Goal: Transaction & Acquisition: Book appointment/travel/reservation

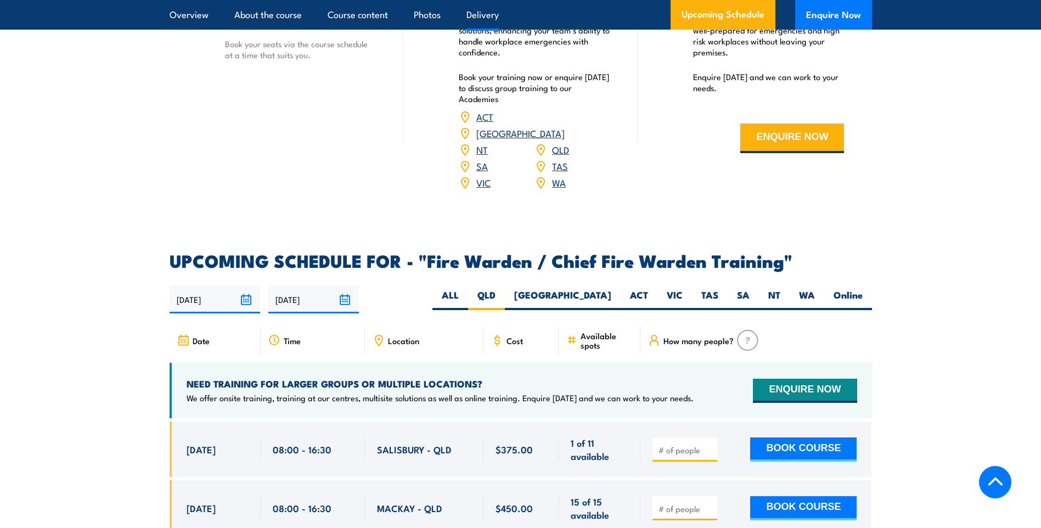
scroll to position [1614, 0]
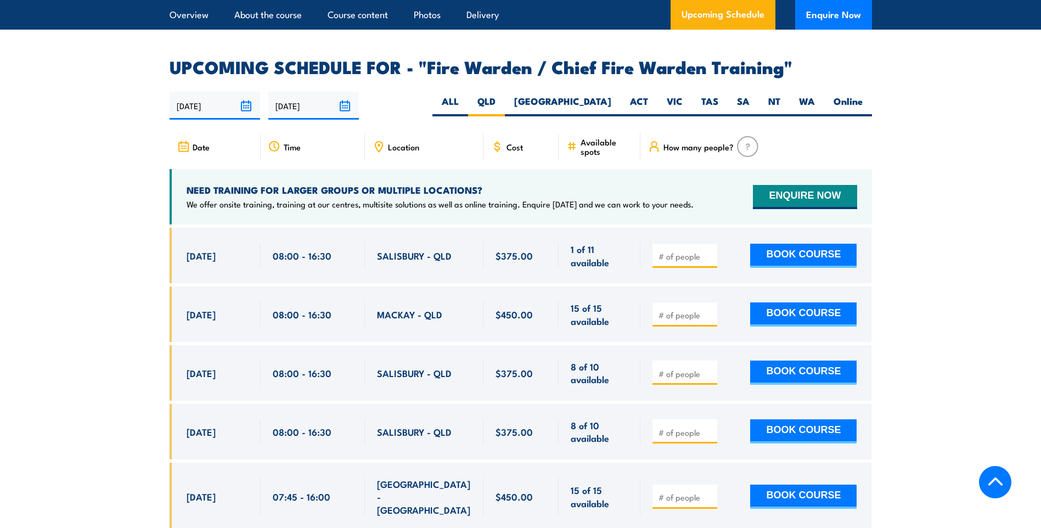
scroll to position [1888, 0]
click at [690, 250] on input "number" at bounding box center [685, 255] width 55 height 11
type input "1"
click at [708, 250] on input "1" at bounding box center [685, 255] width 55 height 11
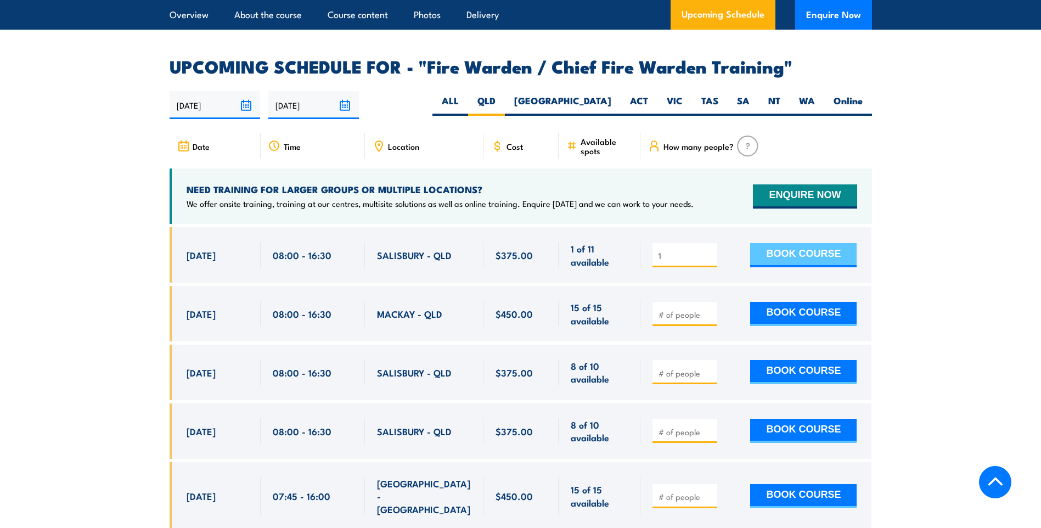
click at [785, 249] on button "BOOK COURSE" at bounding box center [803, 255] width 106 height 24
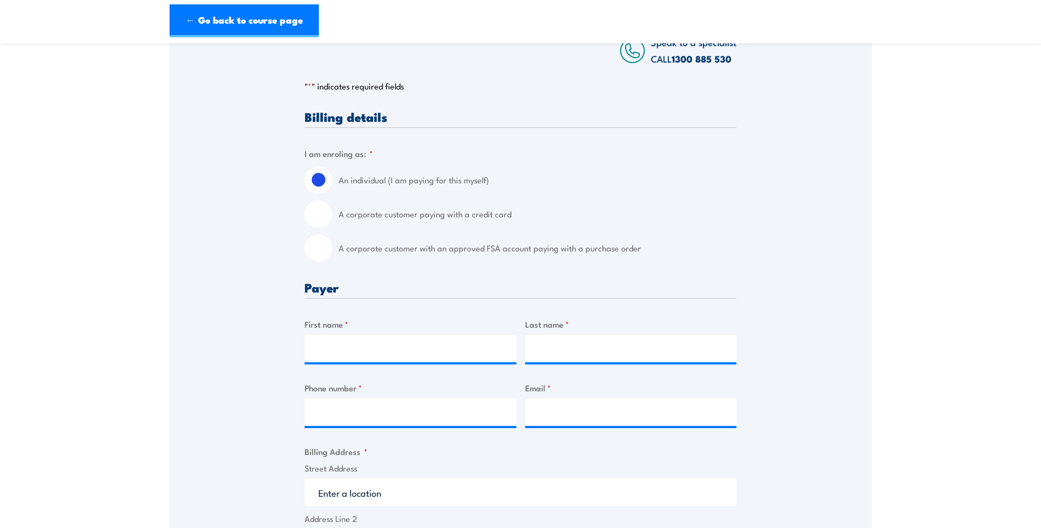
scroll to position [219, 0]
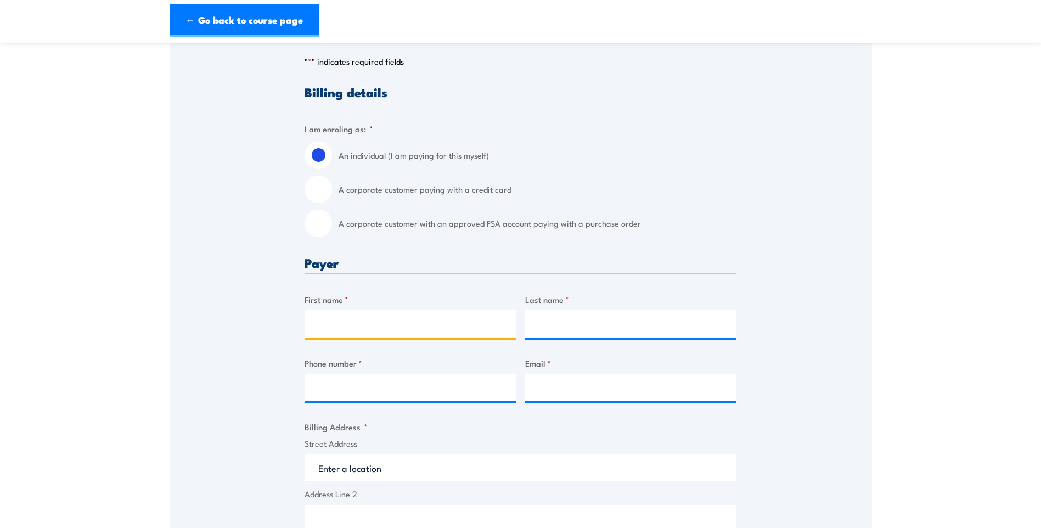
click at [403, 326] on input "First name *" at bounding box center [410, 323] width 212 height 27
type input "Vincent"
type input "Palmer"
click at [411, 383] on input "Phone number *" at bounding box center [410, 387] width 212 height 27
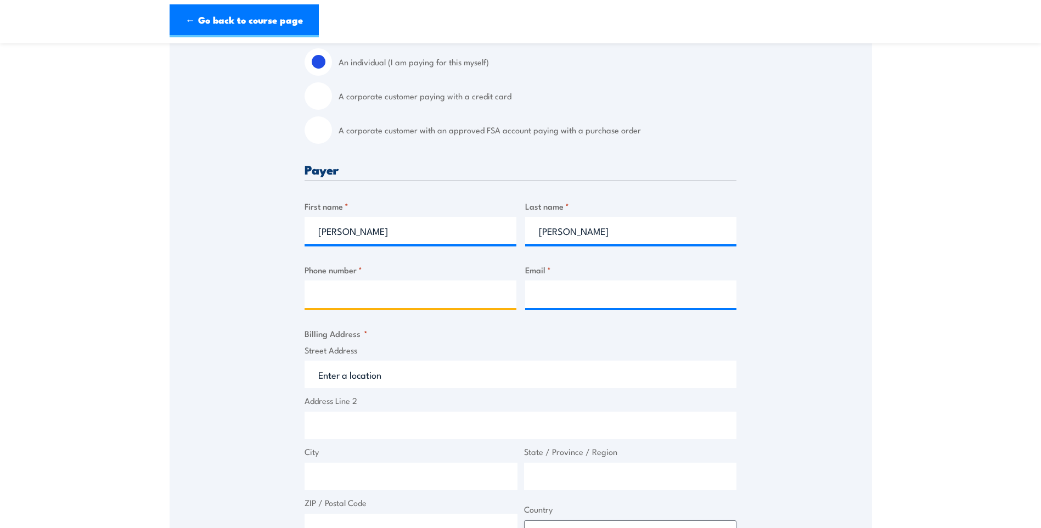
scroll to position [274, 0]
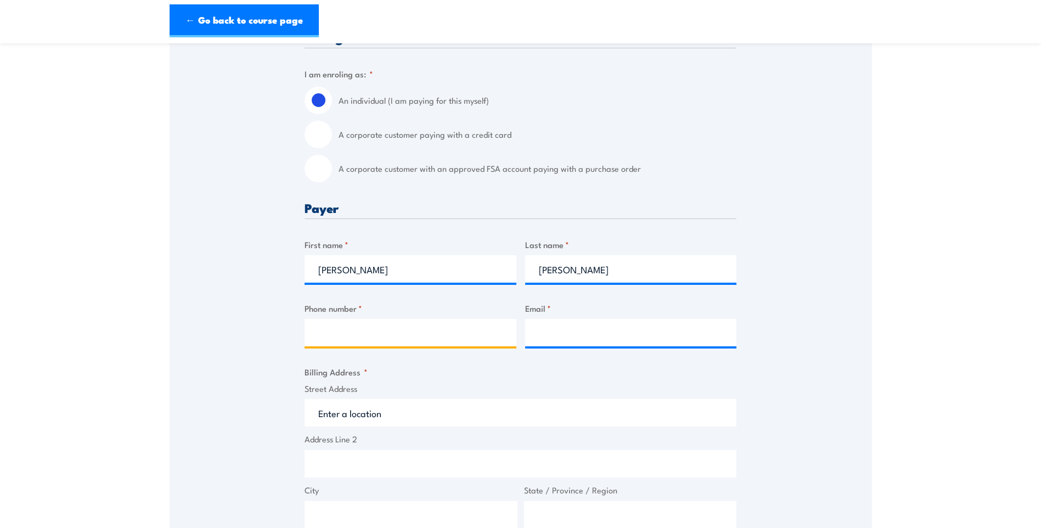
click at [357, 340] on input "Phone number *" at bounding box center [410, 332] width 212 height 27
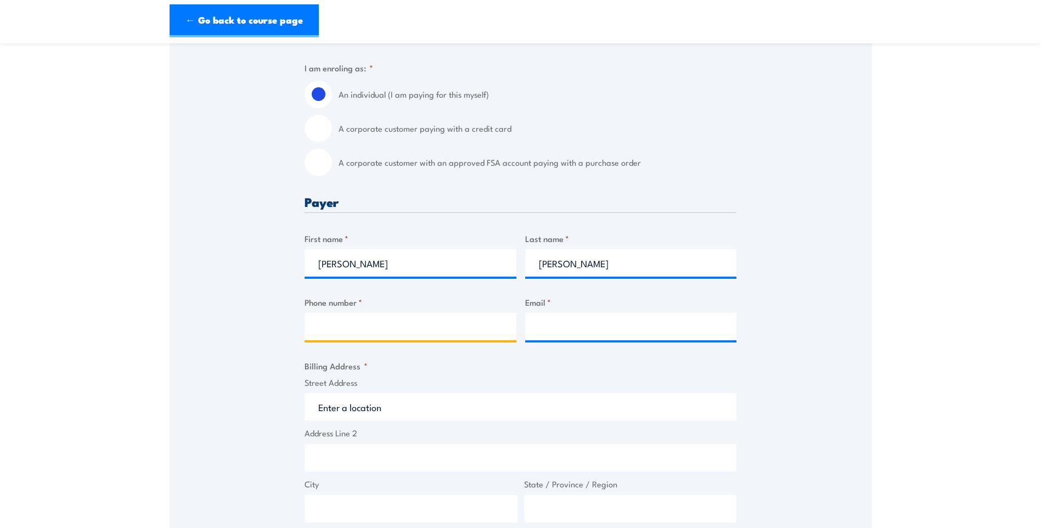
scroll to position [329, 0]
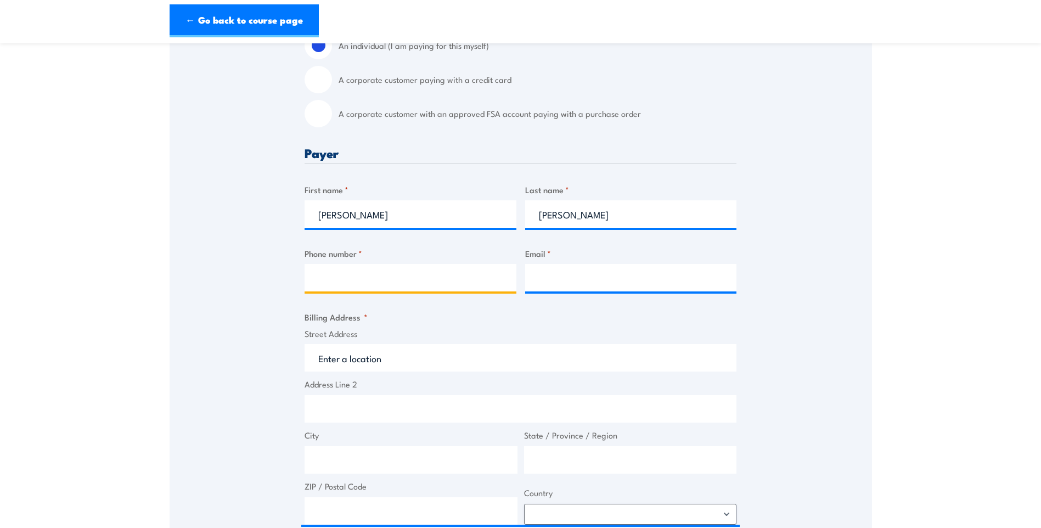
click at [349, 286] on input "Phone number *" at bounding box center [410, 277] width 212 height 27
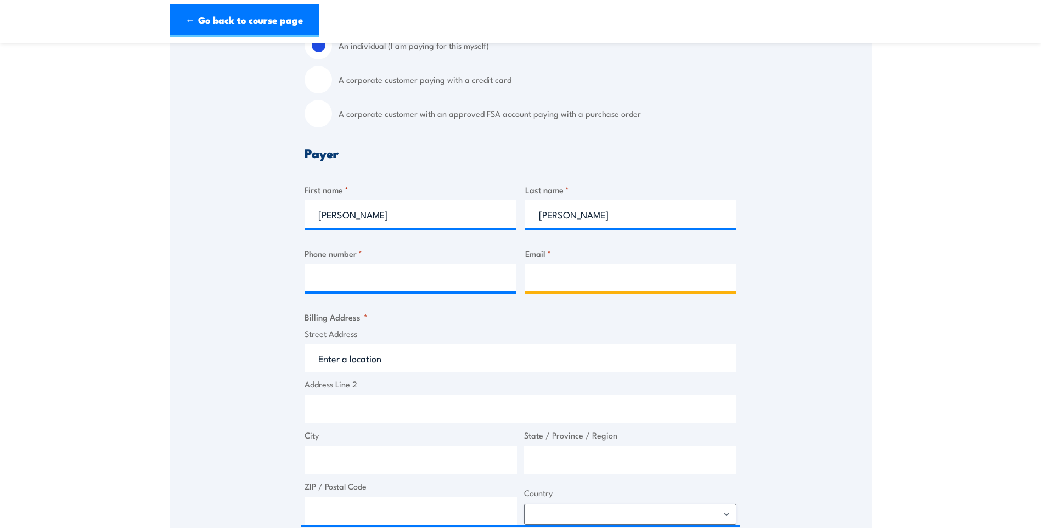
click at [574, 279] on input "Email *" at bounding box center [631, 277] width 212 height 27
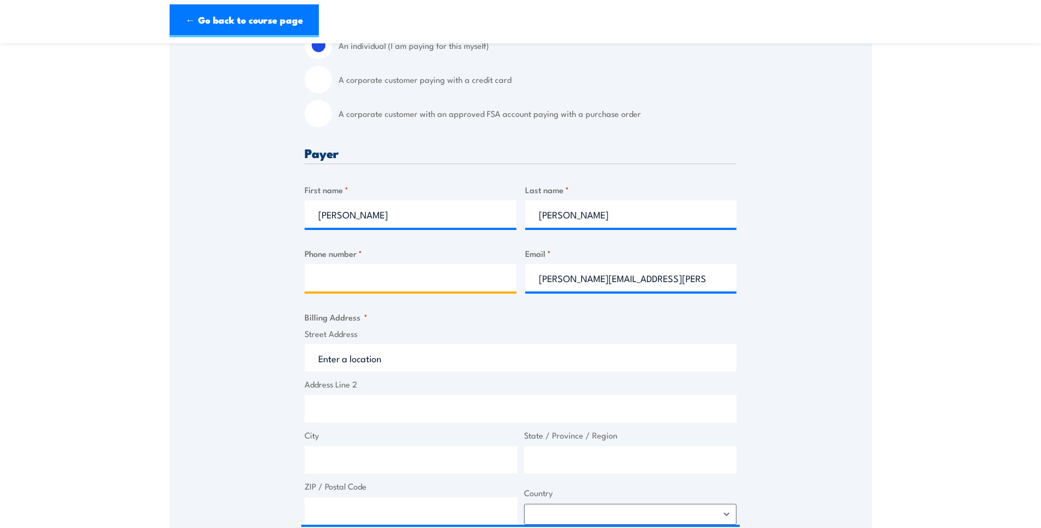
click at [464, 273] on input "Phone number *" at bounding box center [410, 277] width 212 height 27
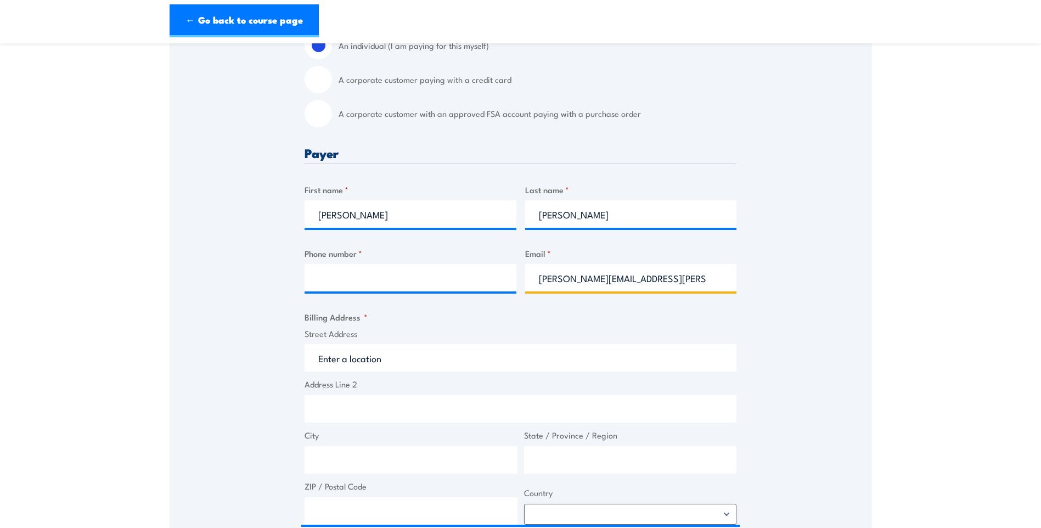
click at [580, 281] on input "vincent.palmer@hastingsdeering.com.au" at bounding box center [631, 277] width 212 height 27
type input "vincent.pilmer@hastingsdeering.com.au"
drag, startPoint x: 383, startPoint y: 259, endPoint x: 388, endPoint y: 266, distance: 8.4
click at [383, 259] on label "Phone number *" at bounding box center [410, 253] width 212 height 13
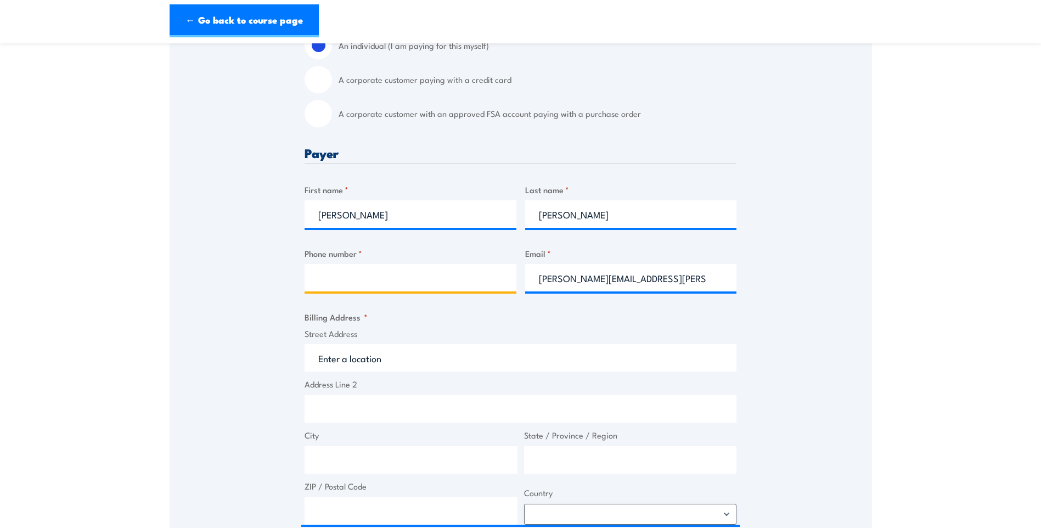
click at [383, 264] on input "Phone number *" at bounding box center [410, 277] width 212 height 27
click at [387, 280] on input "Phone number *" at bounding box center [410, 277] width 212 height 27
click at [240, 279] on div "Speak to a specialist CALL 1300 885 530 CALL 1300 885 530 " * " indicates requi…" at bounding box center [521, 365] width 702 height 1008
click at [351, 276] on input "Phone number *" at bounding box center [410, 277] width 212 height 27
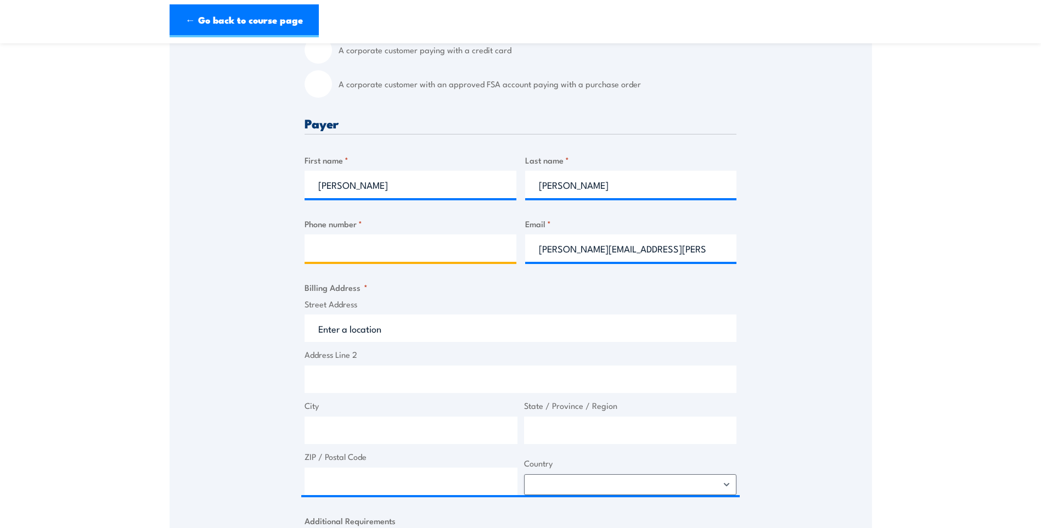
scroll to position [384, 0]
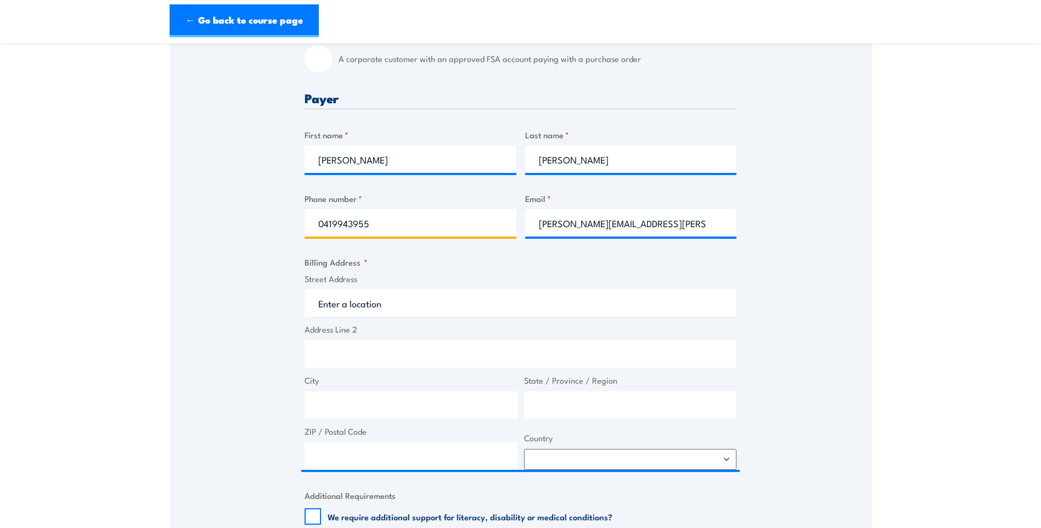
type input "0419943955"
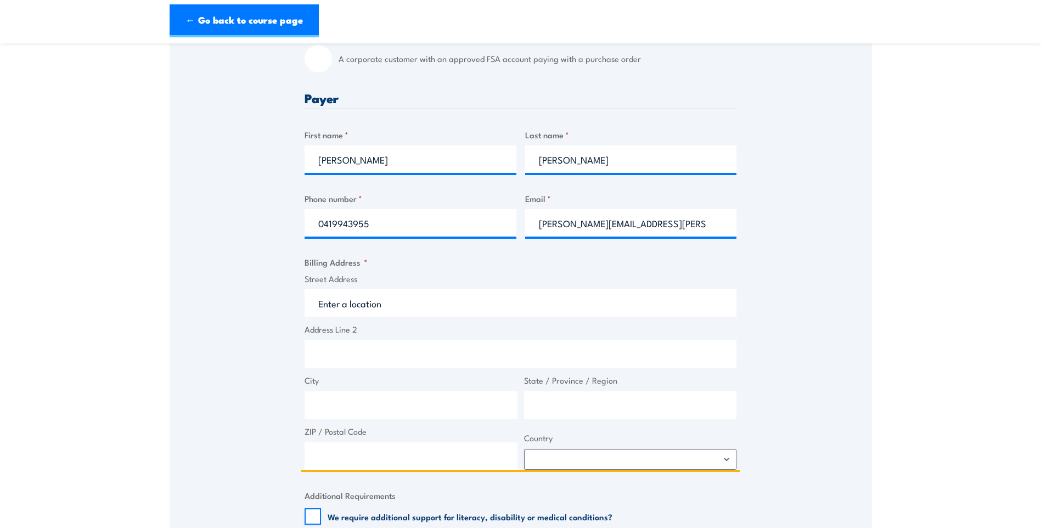
click at [396, 310] on input "Street Address" at bounding box center [520, 302] width 432 height 27
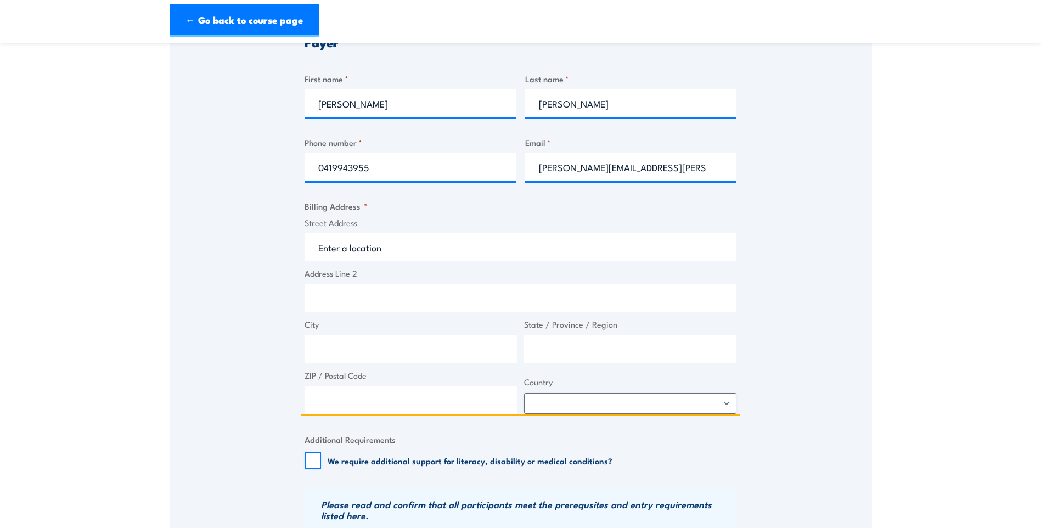
scroll to position [439, 0]
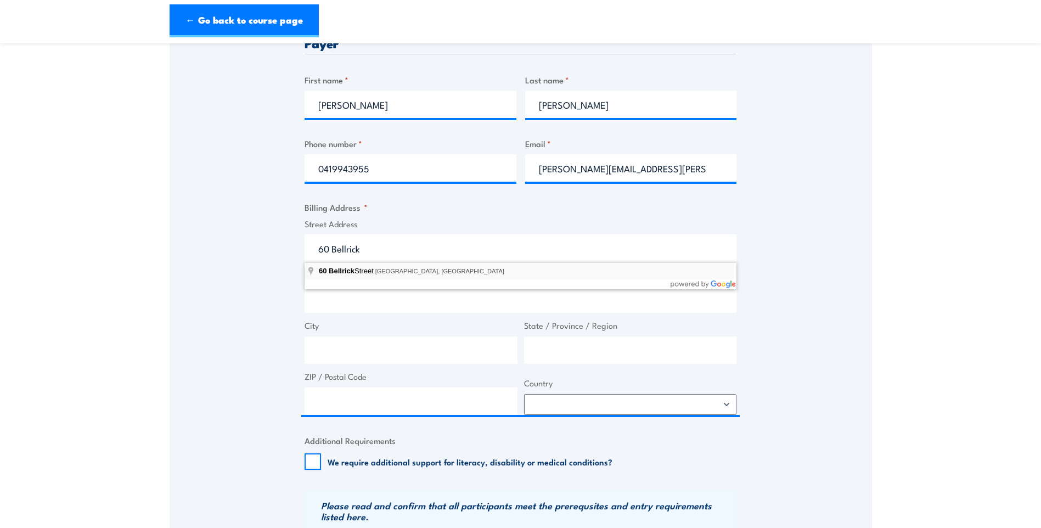
type input "60 Bellrick Street, Acacia Ridge QLD, Australia"
type input "60 Bellrick St"
type input "Acacia Ridge"
type input "[GEOGRAPHIC_DATA]"
type input "4110"
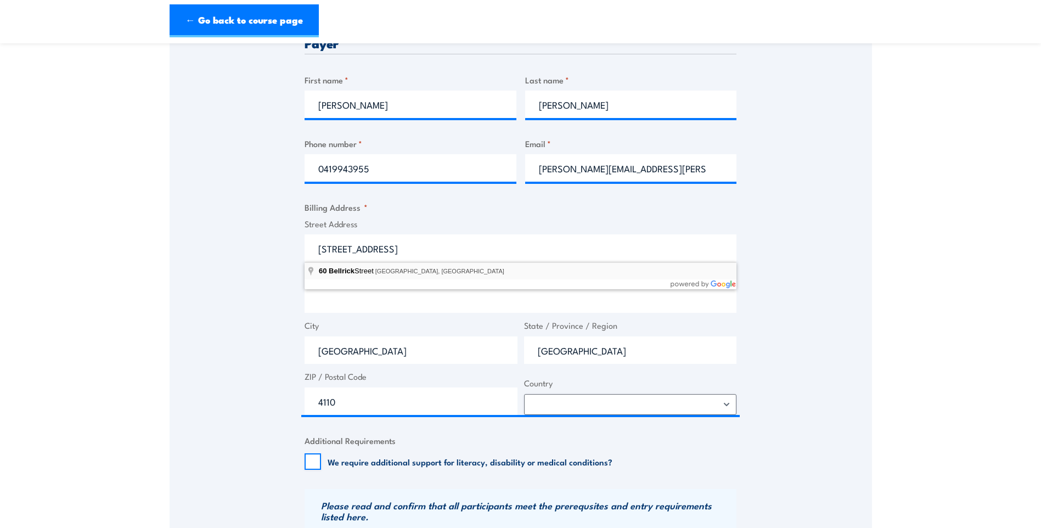
select select "Australia"
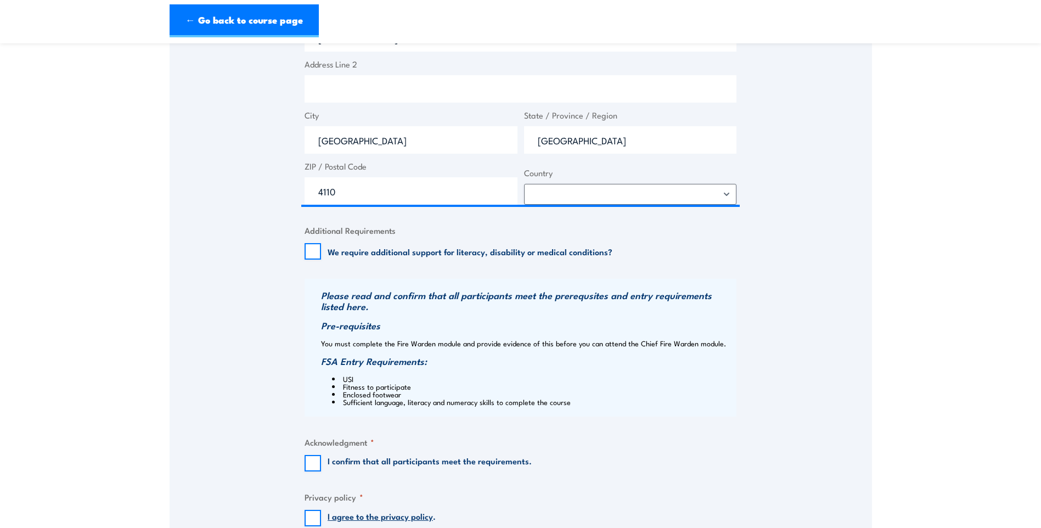
scroll to position [658, 0]
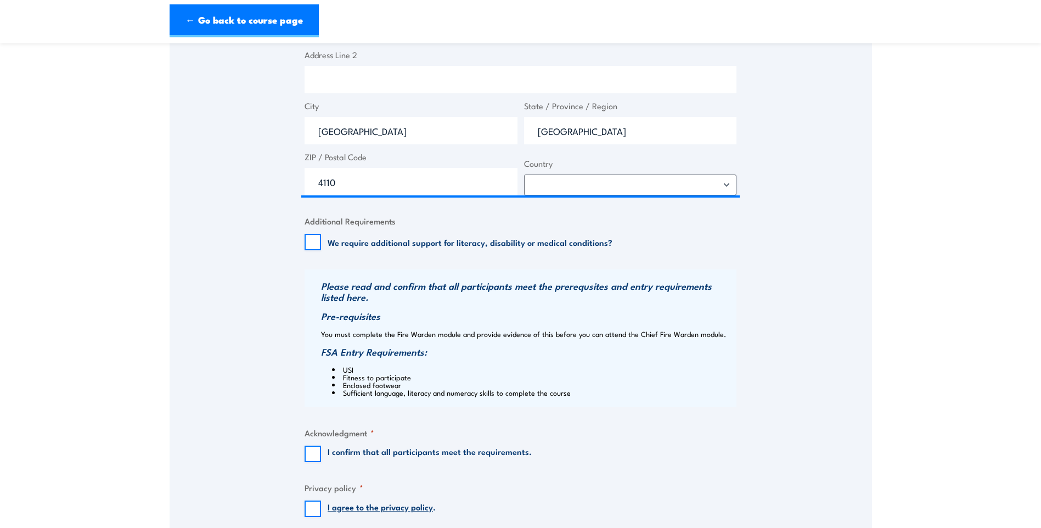
click at [252, 287] on div "Speak to a specialist CALL 1300 885 530 CALL 1300 885 530 " * " indicates requi…" at bounding box center [521, 36] width 702 height 1008
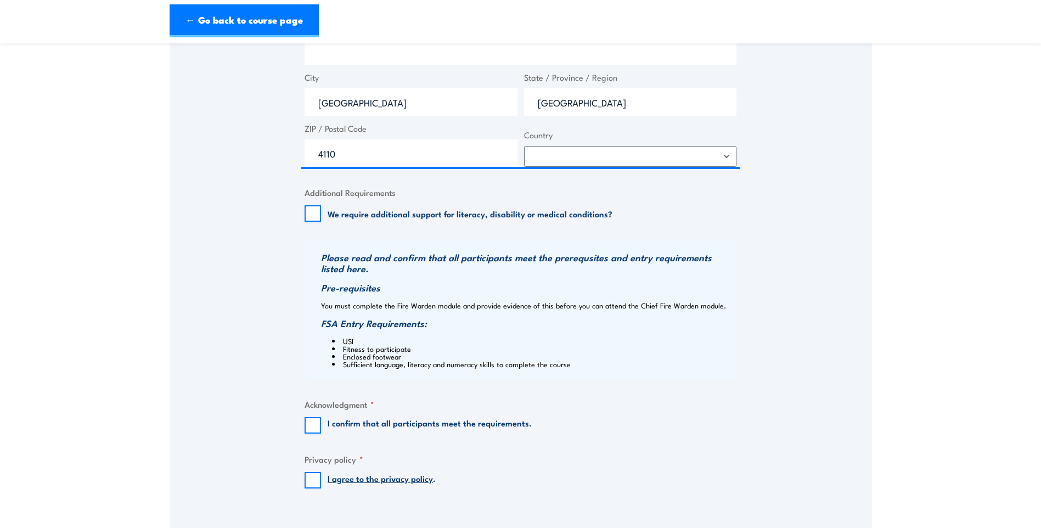
scroll to position [768, 0]
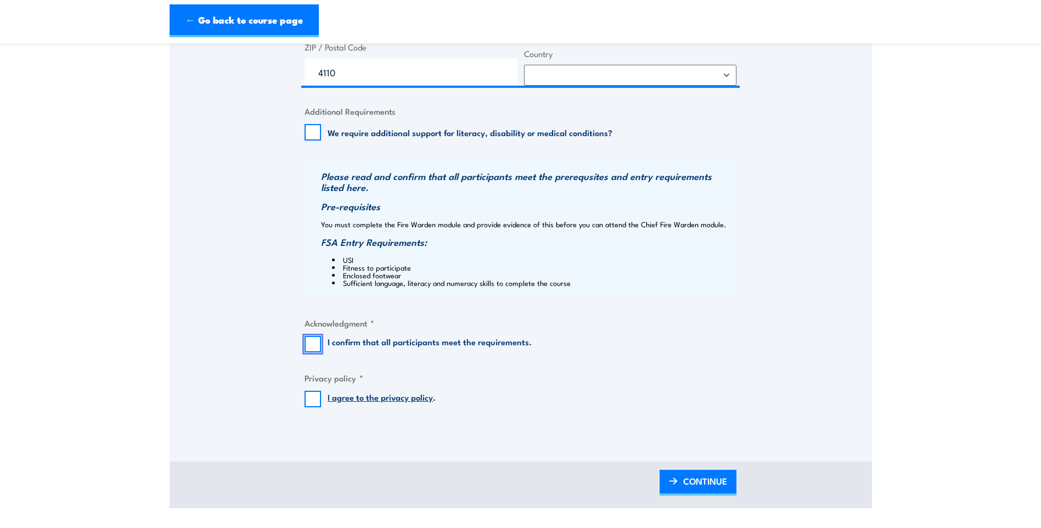
click at [309, 342] on input "I confirm that all participants meet the requirements." at bounding box center [312, 344] width 16 height 16
checkbox input "true"
click at [314, 395] on input "I agree to the privacy policy ." at bounding box center [312, 399] width 16 height 16
checkbox input "true"
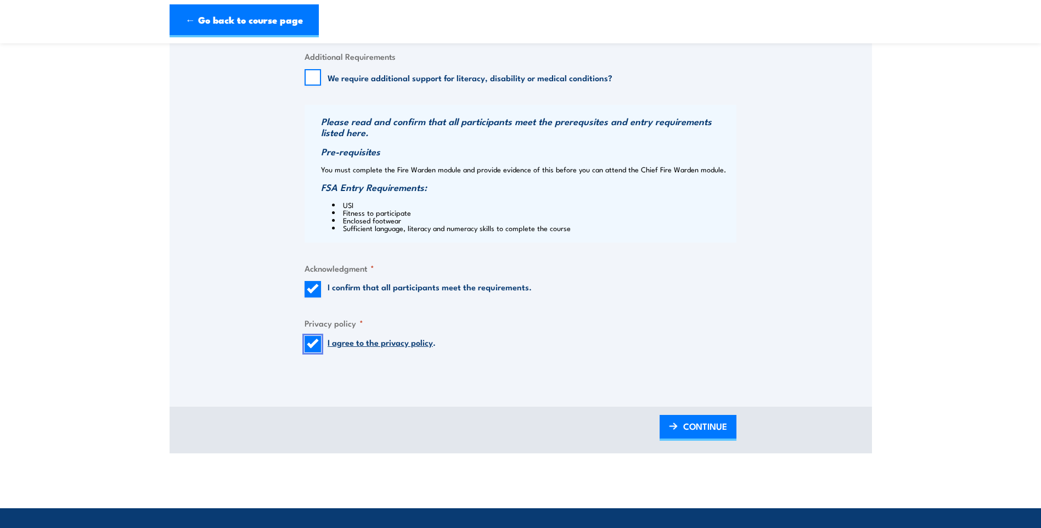
scroll to position [933, 0]
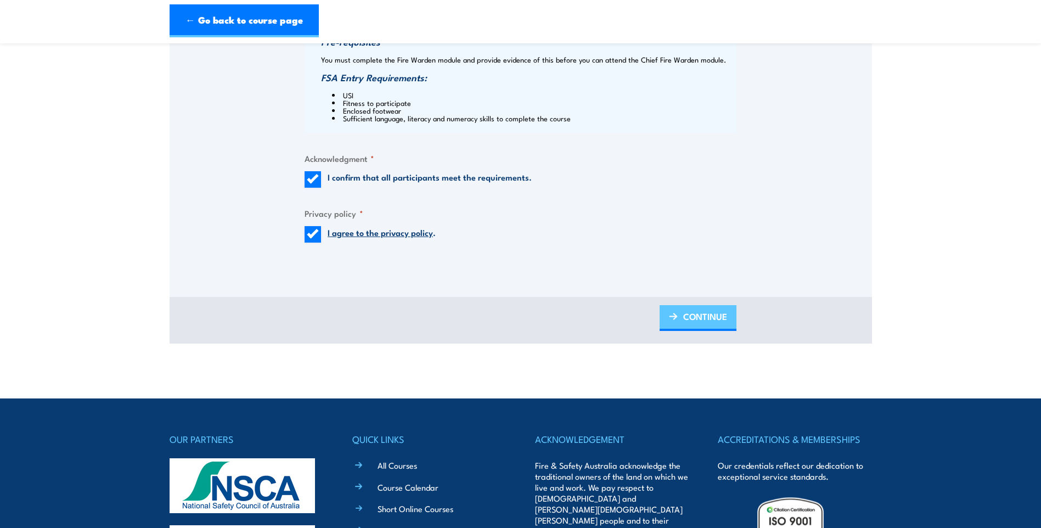
click at [679, 319] on link "CONTINUE" at bounding box center [697, 318] width 77 height 26
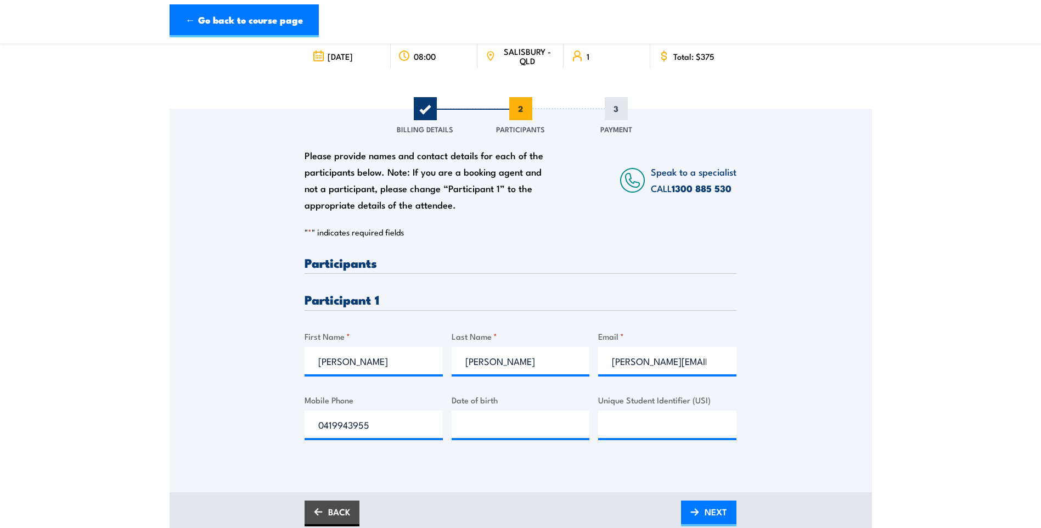
scroll to position [165, 0]
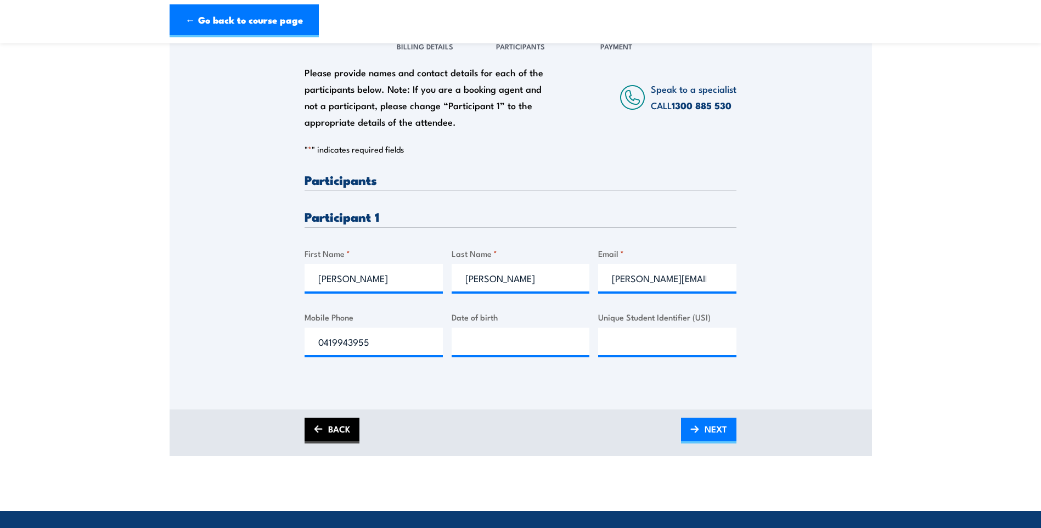
click at [336, 430] on link "BACK" at bounding box center [331, 430] width 55 height 26
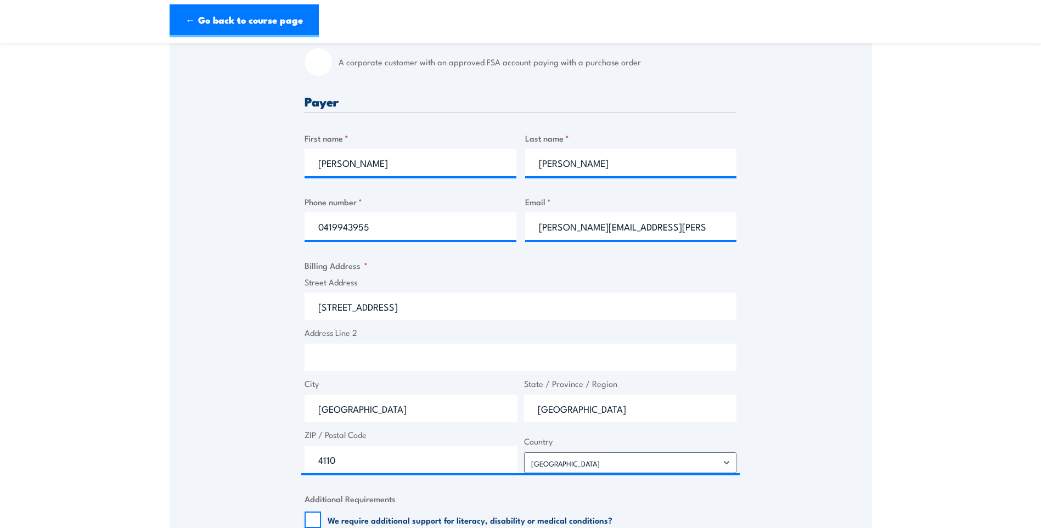
scroll to position [384, 0]
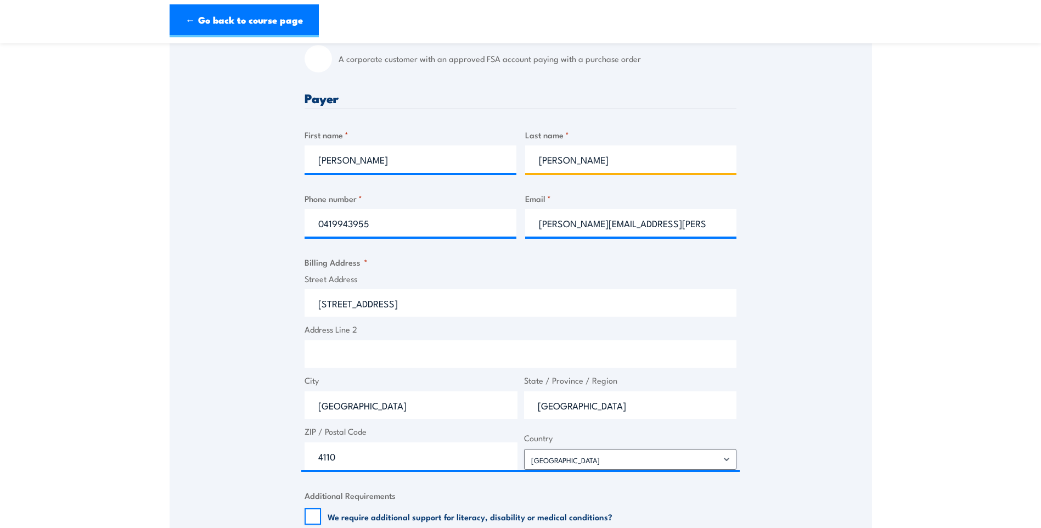
click at [548, 162] on input "Palmer" at bounding box center [631, 158] width 212 height 27
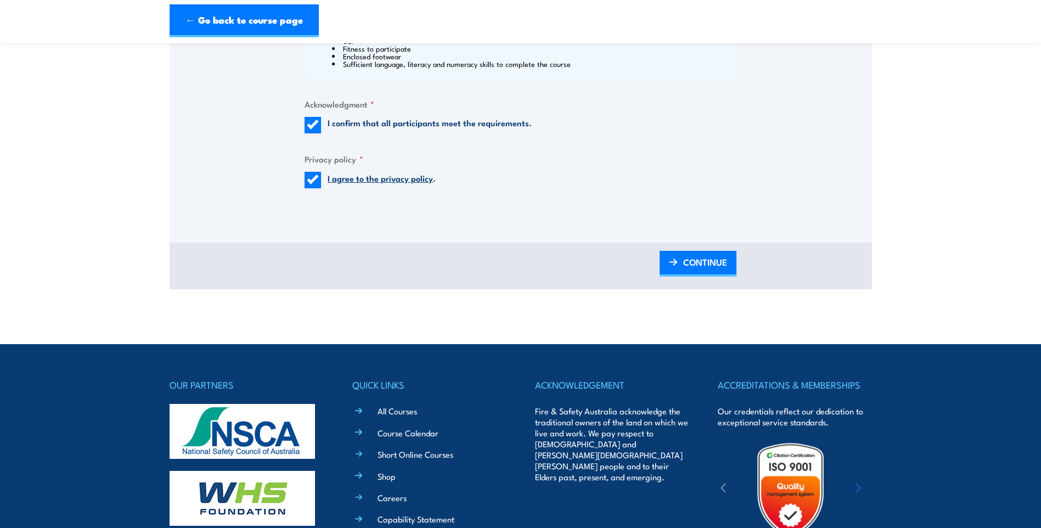
scroll to position [987, 0]
type input "Pilmer"
click at [691, 258] on span "CONTINUE" at bounding box center [705, 261] width 44 height 29
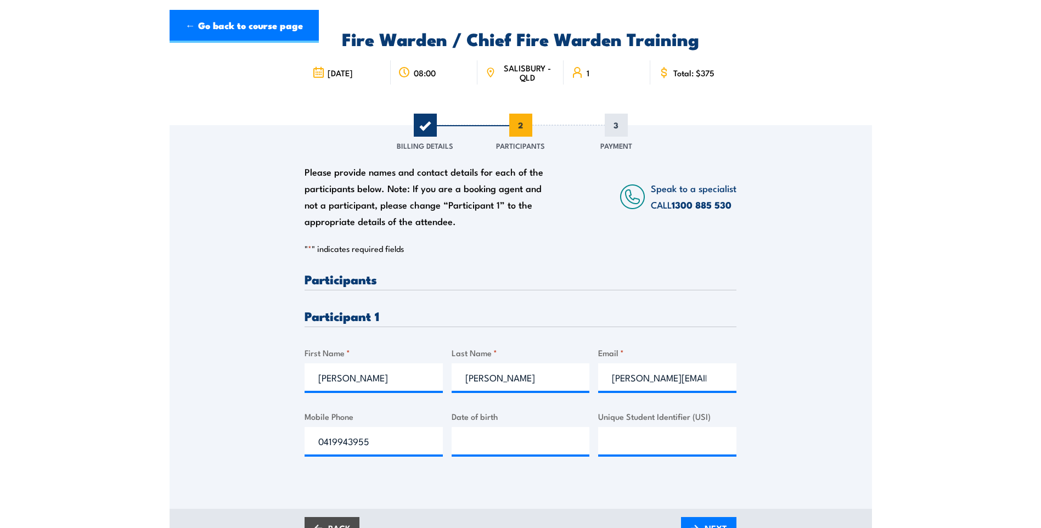
scroll to position [274, 0]
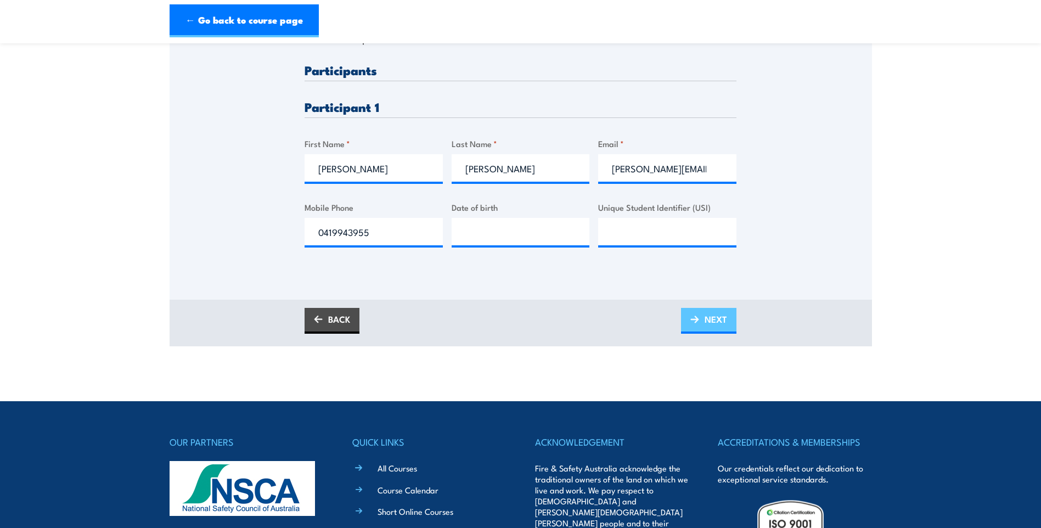
click at [715, 322] on span "NEXT" at bounding box center [715, 318] width 22 height 29
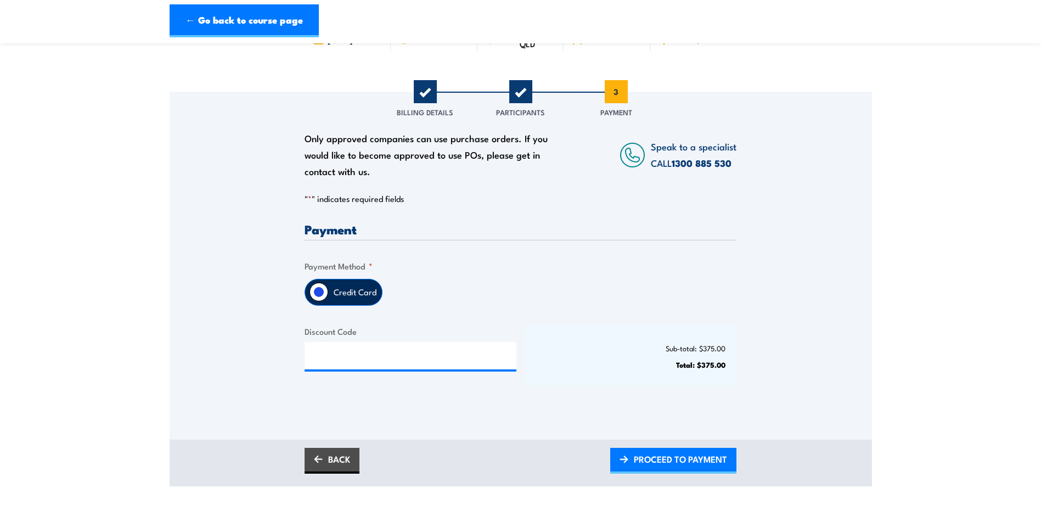
scroll to position [110, 0]
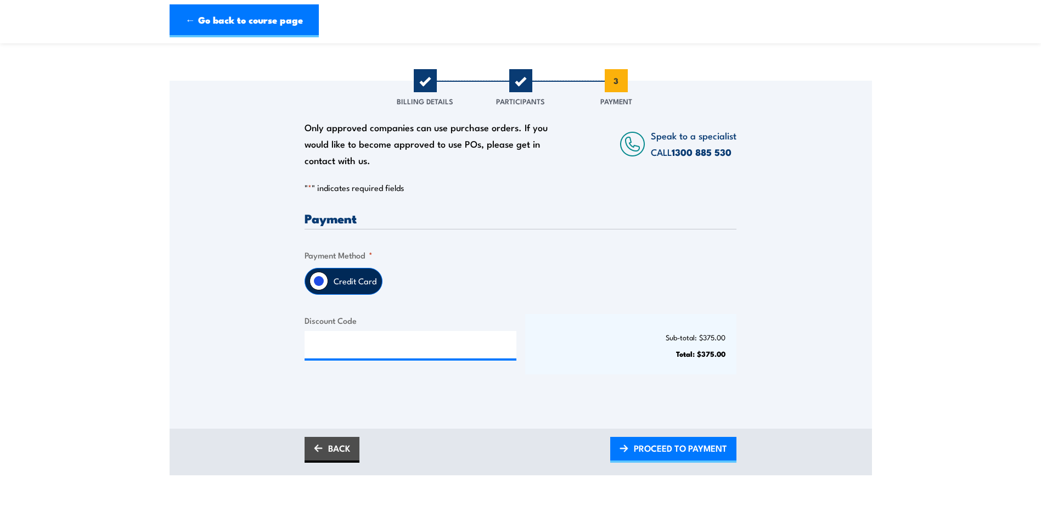
click at [368, 276] on label "Credit Card" at bounding box center [355, 281] width 54 height 26
click at [328, 276] on input "Credit Card" at bounding box center [318, 281] width 19 height 19
click at [665, 443] on span "PROCEED TO PAYMENT" at bounding box center [680, 447] width 93 height 29
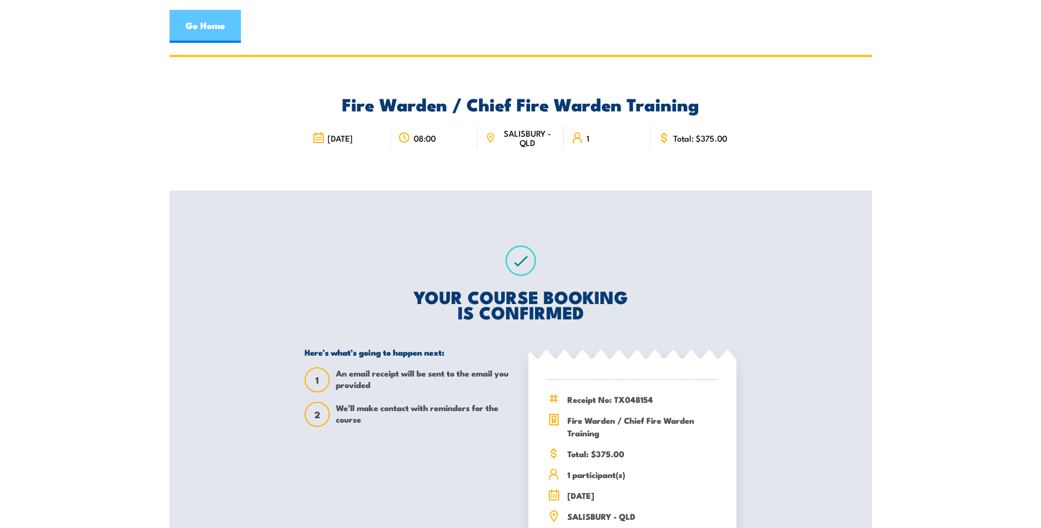
click at [208, 22] on link "Go Home" at bounding box center [205, 26] width 71 height 33
